Goal: Check status: Check status

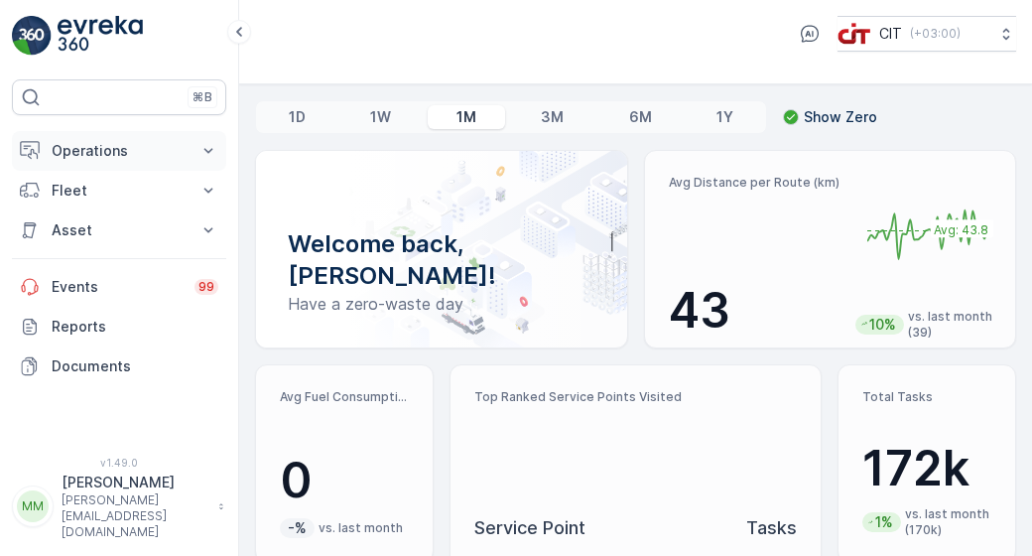
click at [190, 160] on button "Operations" at bounding box center [119, 151] width 214 height 40
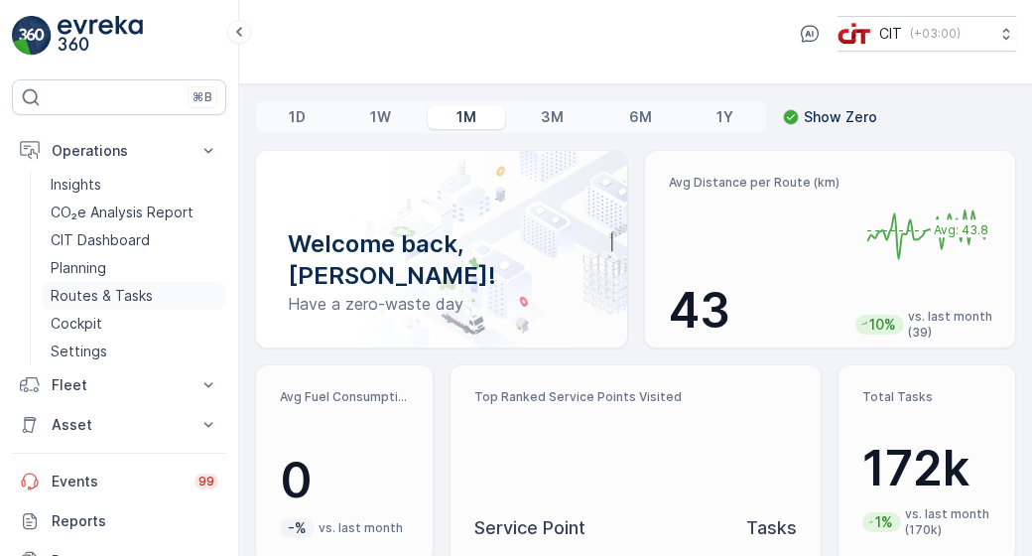
click at [142, 295] on p "Routes & Tasks" at bounding box center [102, 296] width 102 height 20
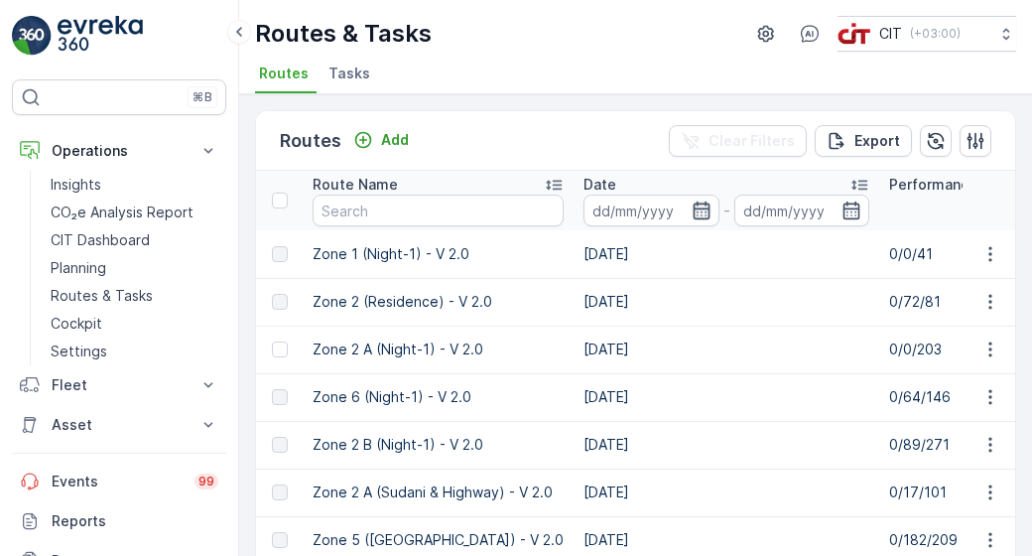
click at [692, 205] on icon "button" at bounding box center [702, 210] width 20 height 20
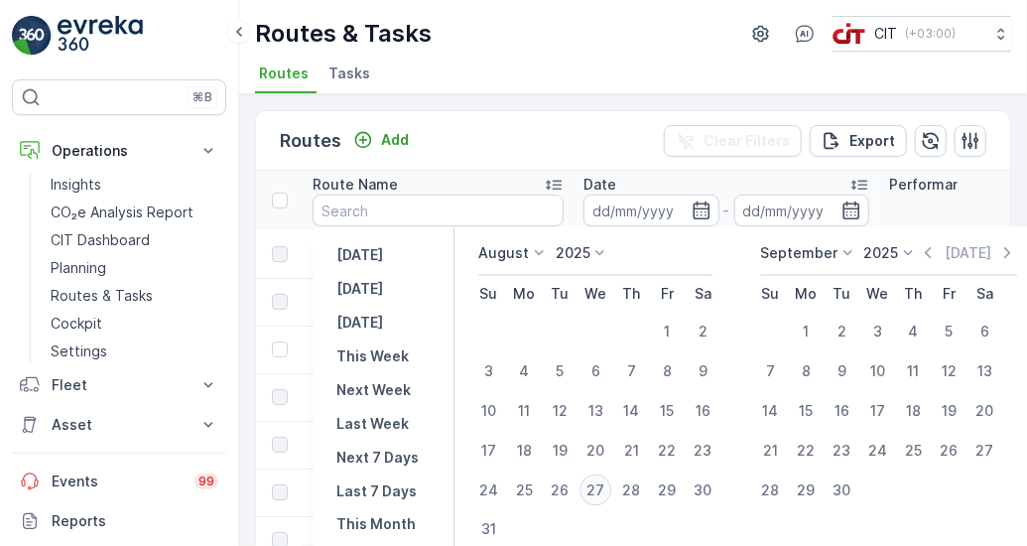
click at [591, 490] on div "27" at bounding box center [596, 490] width 32 height 32
type input "[DATE]"
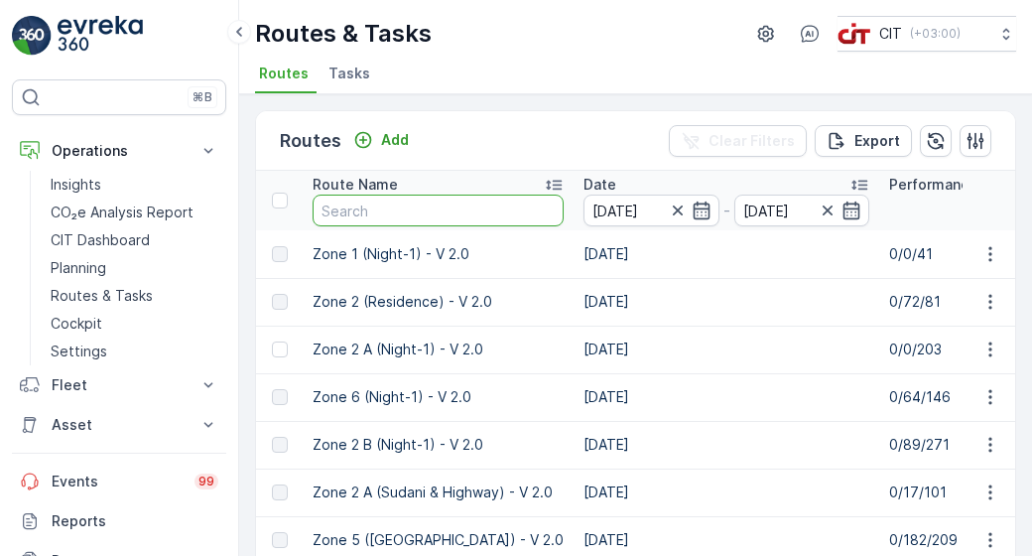
click at [480, 211] on input "text" at bounding box center [438, 211] width 251 height 32
click at [475, 213] on input "text" at bounding box center [438, 211] width 251 height 32
type input "Zone 3"
